Goal: Task Accomplishment & Management: Manage account settings

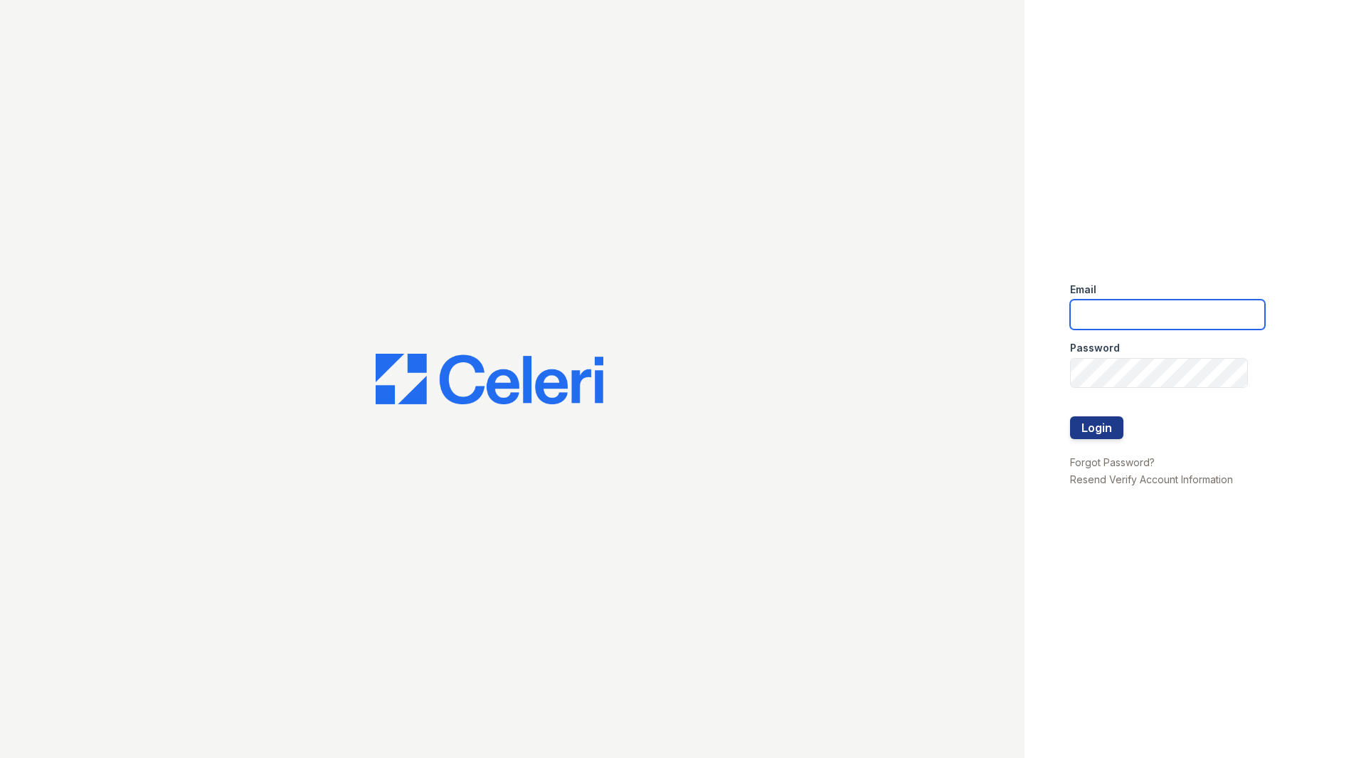
drag, startPoint x: 1103, startPoint y: 306, endPoint x: 1124, endPoint y: 337, distance: 37.5
click at [1103, 306] on input "email" at bounding box center [1167, 315] width 195 height 30
type input "[PERSON_NAME][EMAIL_ADDRESS][DOMAIN_NAME]"
click at [1070, 416] on button "Login" at bounding box center [1096, 427] width 53 height 23
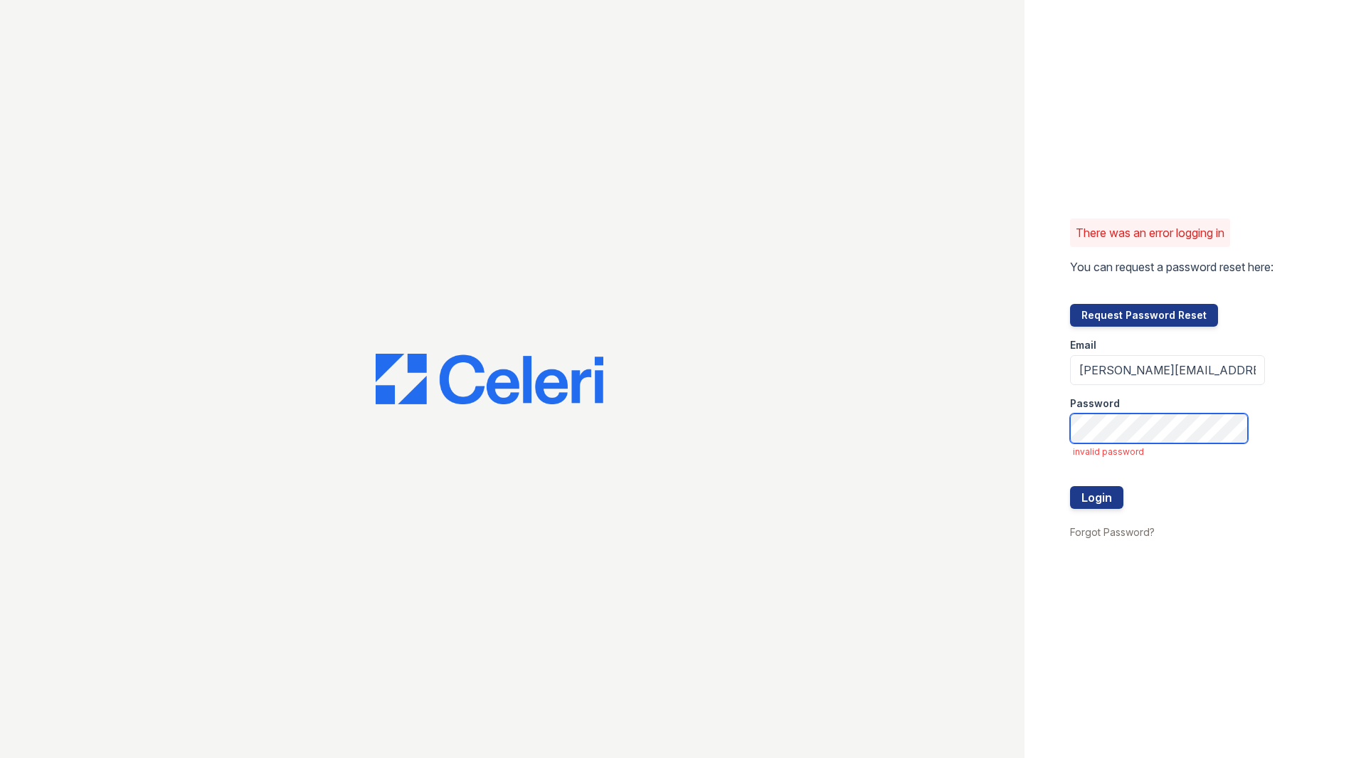
click at [1070, 486] on button "Login" at bounding box center [1096, 497] width 53 height 23
